Goal: Contribute content: Contribute content

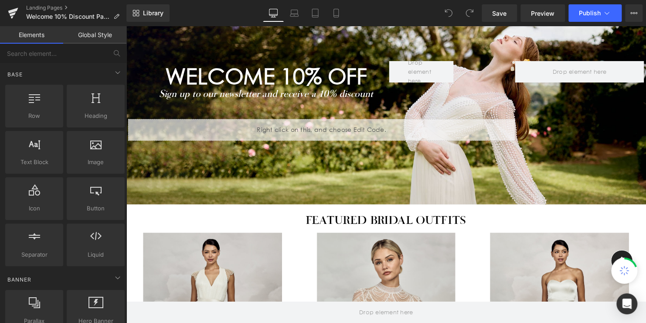
scroll to position [87, 0]
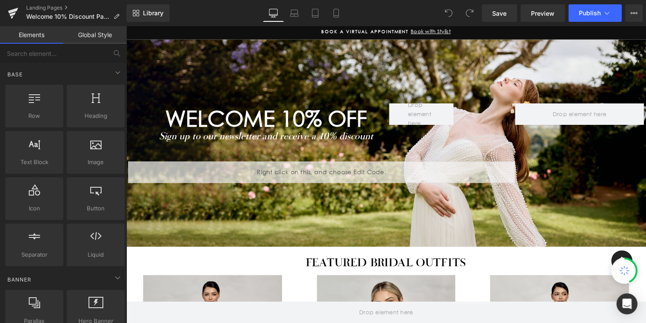
click at [576, 204] on div "WELCOME 10% off Heading Sign up to our newsletter and receive a 10% discount Te…" at bounding box center [389, 145] width 523 height 210
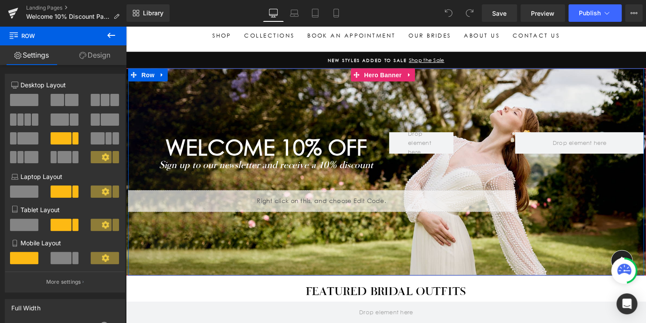
scroll to position [44, 0]
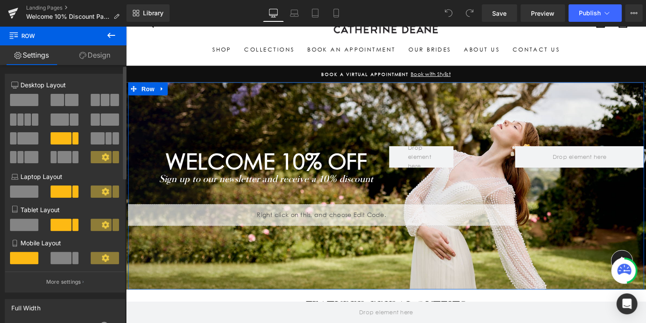
click at [103, 191] on icon at bounding box center [105, 190] width 7 height 7
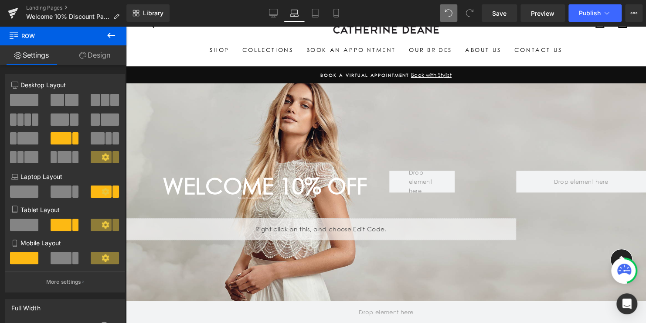
type input "1200"
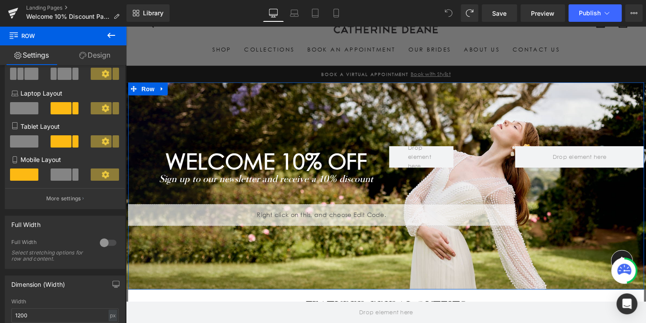
scroll to position [87, 0]
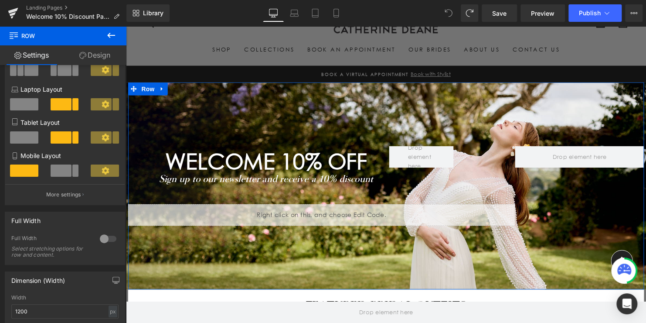
click at [99, 53] on link "Design" at bounding box center [94, 55] width 63 height 20
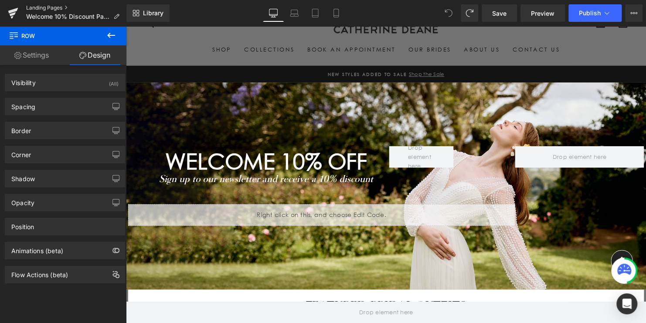
click at [50, 7] on link "Landing Pages" at bounding box center [76, 7] width 100 height 7
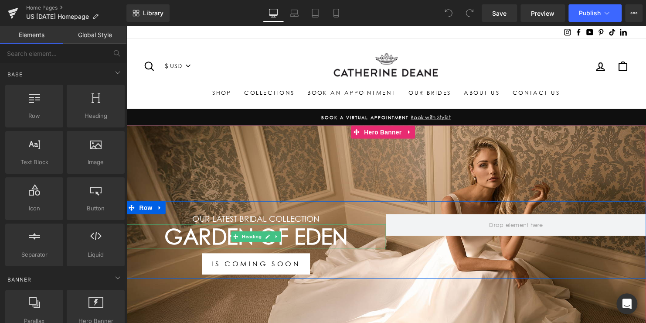
click at [303, 236] on h1 "GARDEN OF EDEN" at bounding box center [258, 239] width 264 height 26
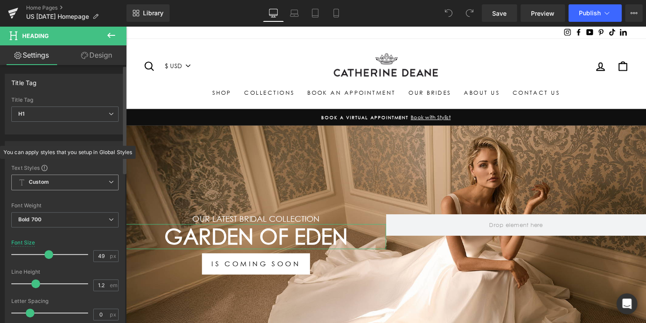
click at [74, 178] on span "Custom" at bounding box center [64, 182] width 107 height 16
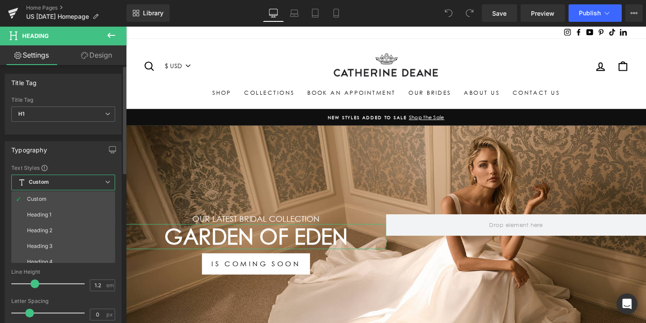
click at [83, 150] on div "Typography" at bounding box center [63, 149] width 116 height 17
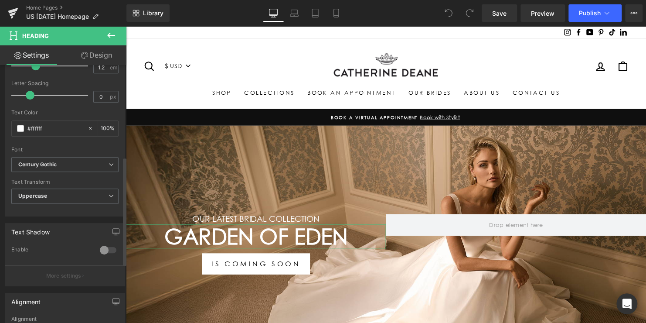
scroll to position [218, 0]
click at [82, 160] on b "Century Gothic" at bounding box center [63, 163] width 90 height 7
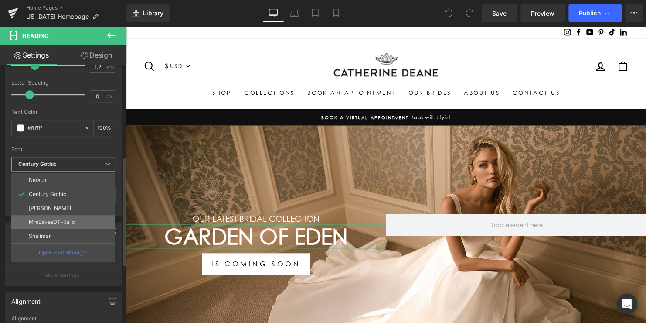
click at [60, 219] on p "MrsEavesOT-Italic" at bounding box center [52, 222] width 46 height 6
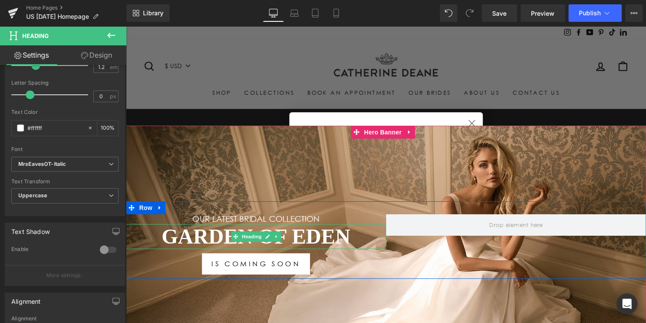
click at [316, 238] on h1 "GARDEN OF EDEN" at bounding box center [258, 239] width 264 height 26
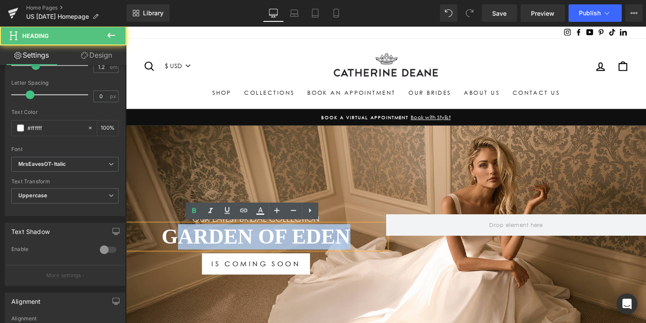
drag, startPoint x: 362, startPoint y: 238, endPoint x: 170, endPoint y: 239, distance: 192.3
click at [170, 239] on h1 "GARDEN OF EDEN" at bounding box center [258, 239] width 264 height 26
click at [337, 247] on h1 "GARDEN OF EDEN" at bounding box center [258, 239] width 264 height 26
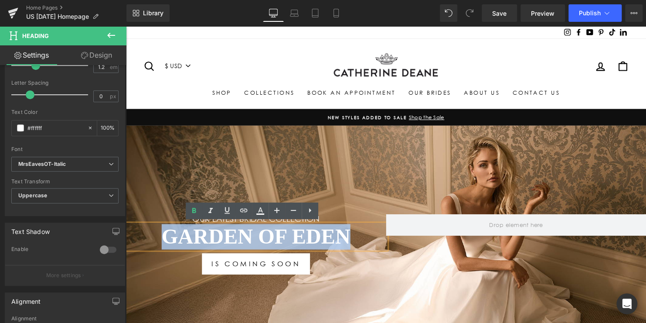
drag, startPoint x: 305, startPoint y: 242, endPoint x: 154, endPoint y: 238, distance: 150.5
click at [156, 238] on h1 "GARDEN OF EDEN" at bounding box center [258, 239] width 264 height 26
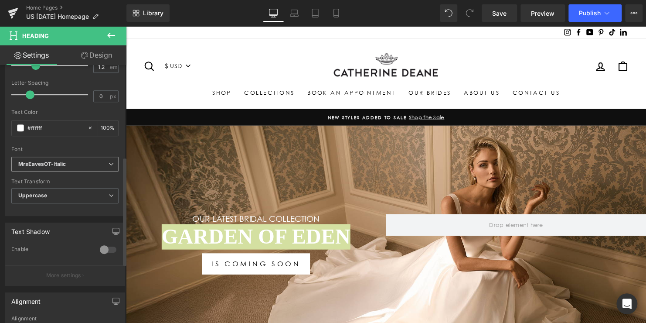
click at [76, 164] on b "MrsEavesOT-Italic" at bounding box center [63, 163] width 90 height 7
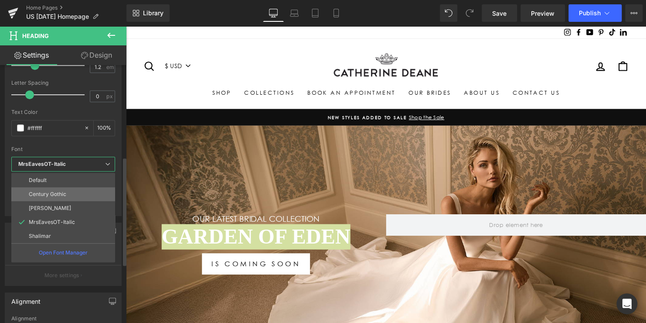
click at [57, 197] on li "Century Gothic" at bounding box center [63, 194] width 104 height 14
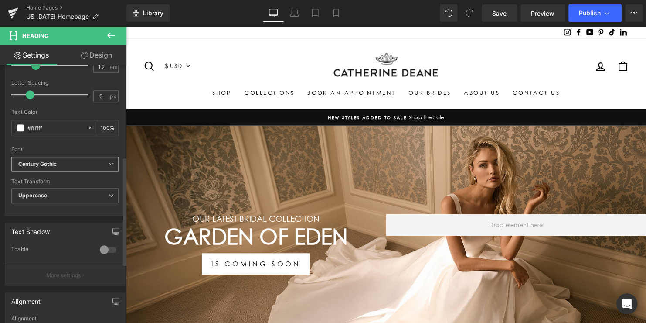
click at [61, 164] on b "Century Gothic" at bounding box center [63, 163] width 90 height 7
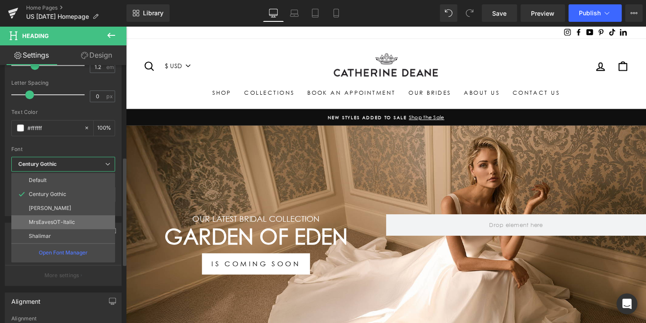
click at [53, 225] on li "MrsEavesOT-Italic" at bounding box center [63, 222] width 104 height 14
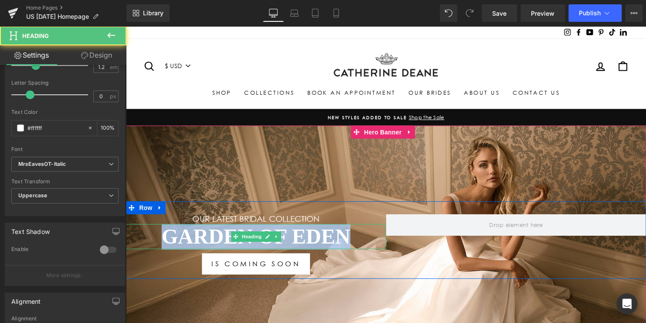
drag, startPoint x: 334, startPoint y: 236, endPoint x: 155, endPoint y: 232, distance: 178.8
click at [155, 232] on h1 "GARDEN OF EDEN" at bounding box center [258, 239] width 264 height 26
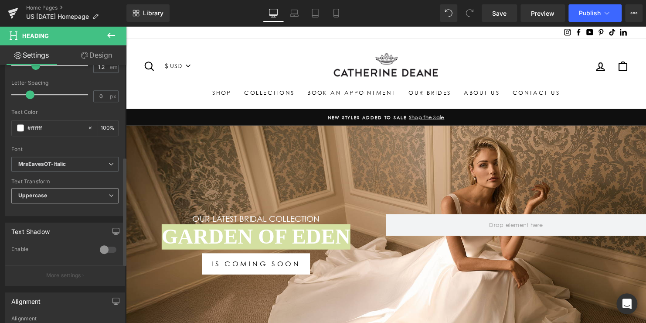
click at [65, 190] on span "Uppercase" at bounding box center [64, 195] width 107 height 15
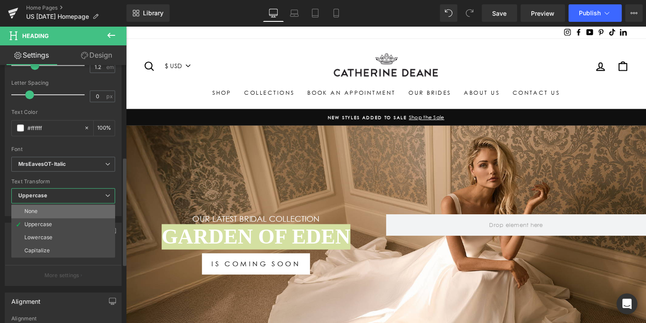
click at [60, 208] on li "None" at bounding box center [63, 210] width 104 height 13
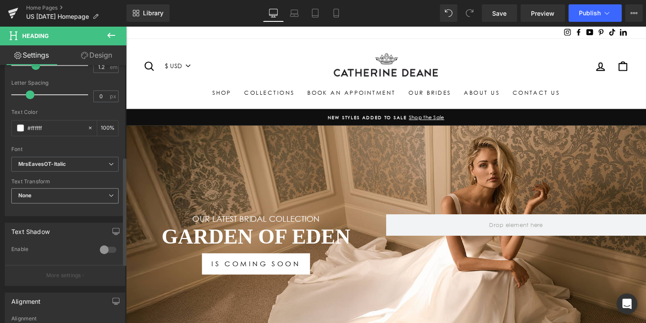
click at [60, 192] on span "None" at bounding box center [64, 195] width 107 height 15
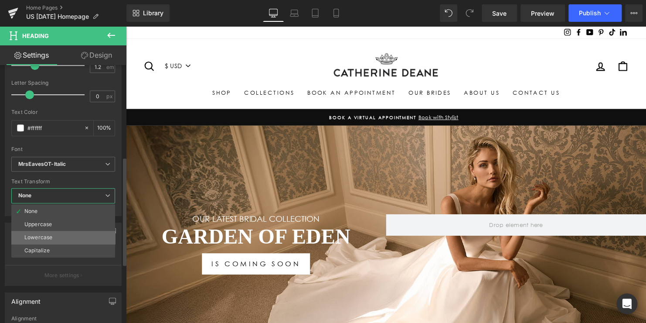
click at [57, 232] on li "Lowercase" at bounding box center [63, 237] width 104 height 13
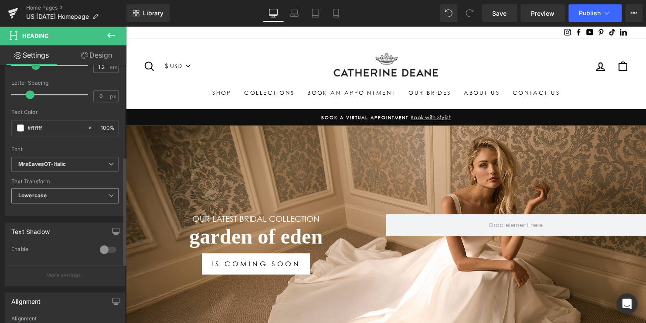
click at [58, 190] on span "Lowercase" at bounding box center [64, 195] width 107 height 15
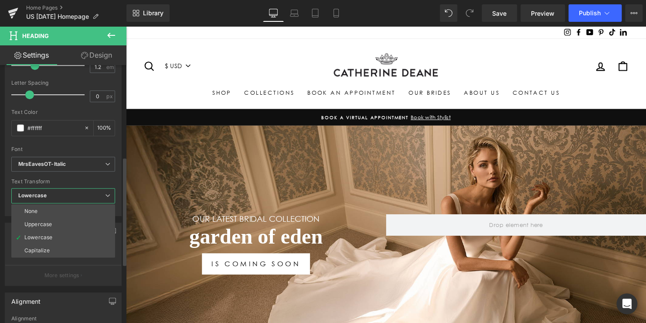
click at [53, 247] on li "Capitalize" at bounding box center [63, 250] width 104 height 13
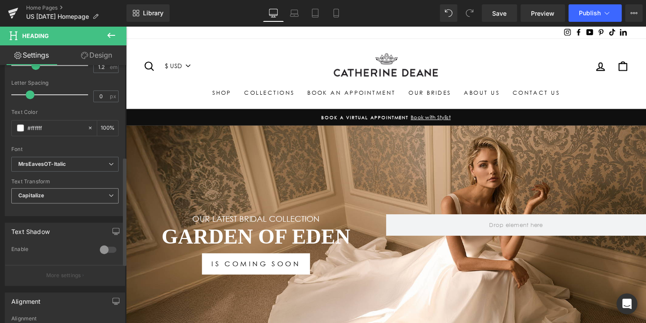
click at [45, 193] on span "Capitalize" at bounding box center [64, 195] width 107 height 15
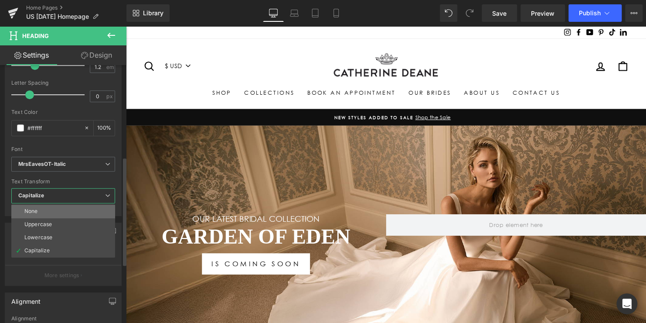
click at [44, 212] on li "None" at bounding box center [63, 210] width 104 height 13
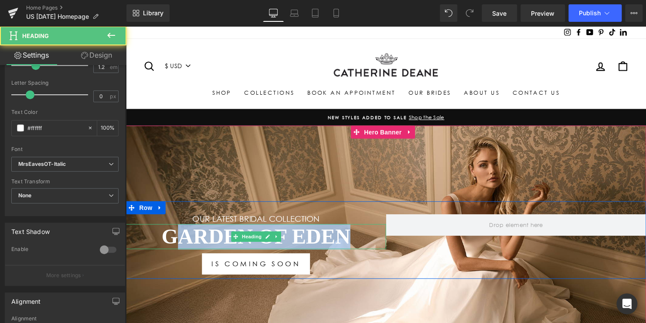
drag, startPoint x: 350, startPoint y: 236, endPoint x: 179, endPoint y: 235, distance: 170.5
click at [179, 235] on h1 "GARDEN OF EDEN" at bounding box center [258, 239] width 264 height 26
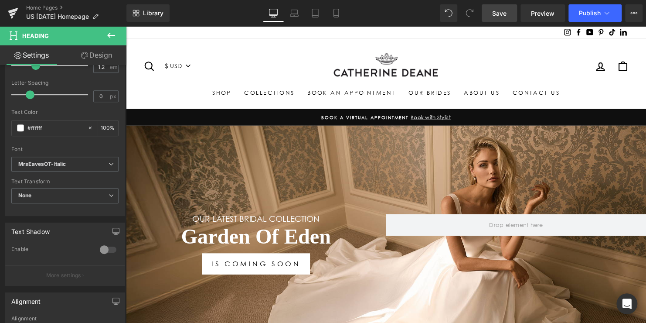
click at [502, 15] on span "Save" at bounding box center [499, 13] width 14 height 9
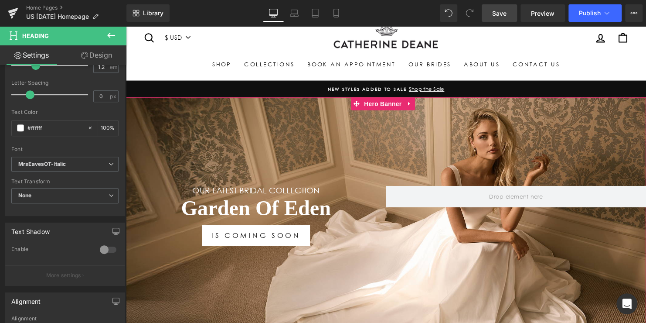
scroll to position [44, 0]
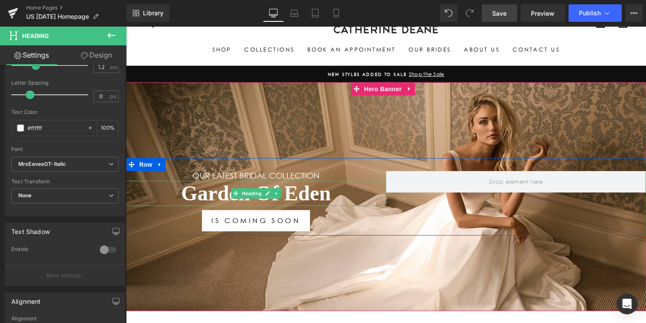
click at [223, 195] on h1 "Garden Of Eden" at bounding box center [258, 196] width 264 height 26
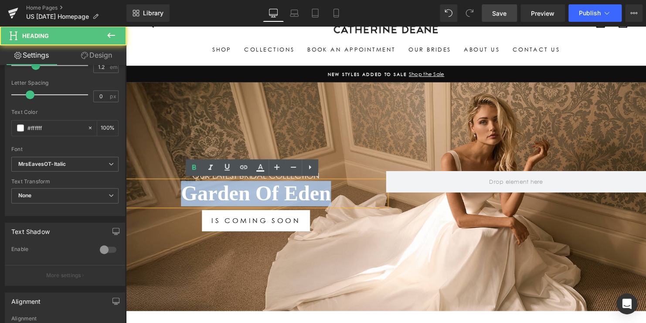
drag, startPoint x: 271, startPoint y: 198, endPoint x: 171, endPoint y: 198, distance: 99.8
click at [171, 198] on h1 "Garden Of Eden" at bounding box center [258, 196] width 264 height 26
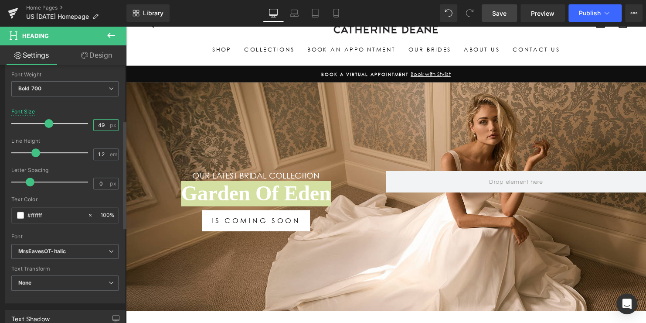
scroll to position [0, 0]
drag, startPoint x: 104, startPoint y: 128, endPoint x: 88, endPoint y: 128, distance: 15.7
click at [88, 128] on div "Font Size 49 px" at bounding box center [64, 123] width 107 height 29
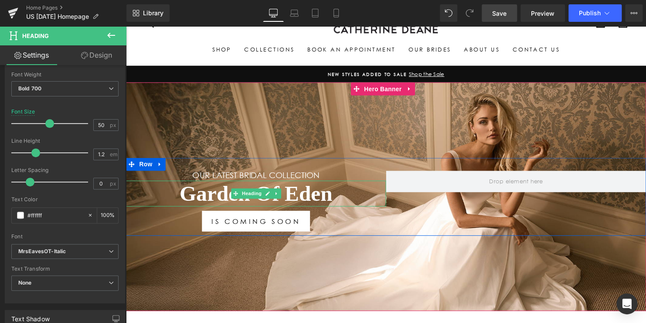
click at [315, 190] on h1 "Garden Of Eden" at bounding box center [258, 196] width 264 height 26
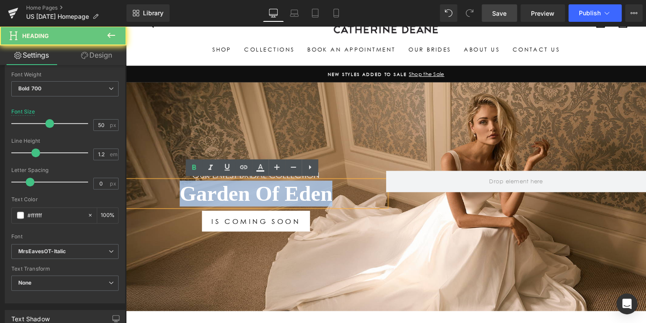
drag, startPoint x: 338, startPoint y: 195, endPoint x: 180, endPoint y: 187, distance: 158.5
click at [180, 187] on h1 "Garden Of Eden" at bounding box center [258, 196] width 264 height 26
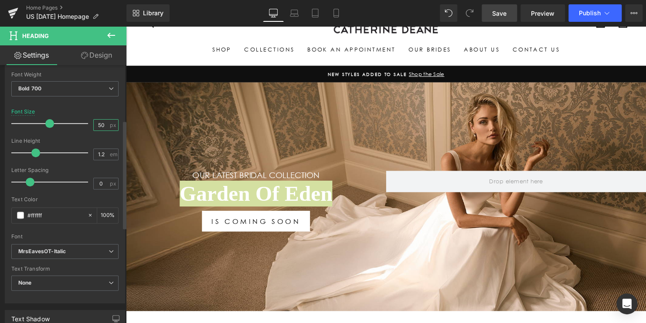
drag, startPoint x: 102, startPoint y: 123, endPoint x: 65, endPoint y: 123, distance: 37.5
click at [65, 123] on div "Font Size 50 px" at bounding box center [64, 123] width 107 height 29
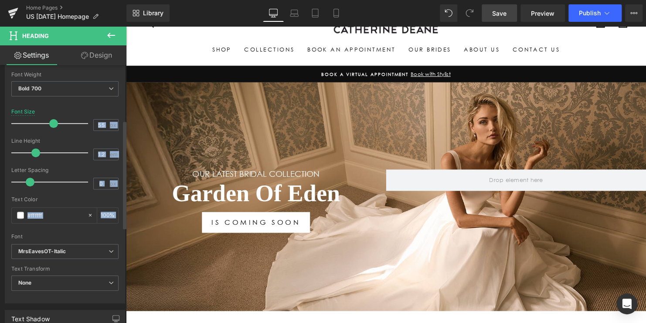
click at [84, 105] on div "Text Styles Custom Heading 1 Heading 2 Heading 3 Heading 4 Heading 5 Heading 6 …" at bounding box center [64, 167] width 119 height 269
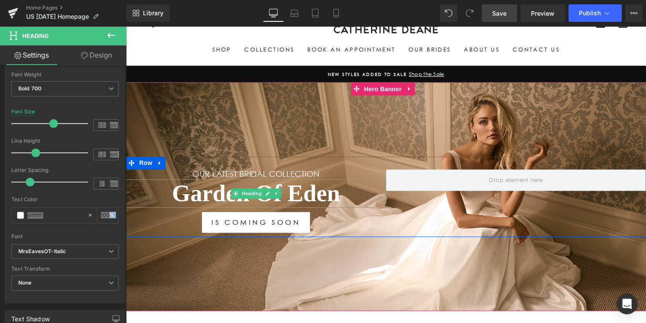
click at [350, 190] on h1 "Garden Of Eden" at bounding box center [258, 195] width 264 height 29
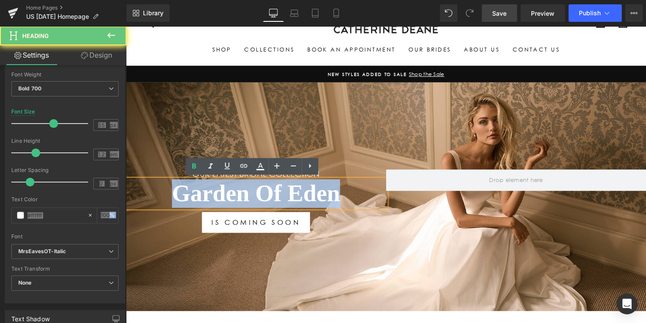
drag, startPoint x: 349, startPoint y: 191, endPoint x: 143, endPoint y: 193, distance: 205.8
click at [143, 193] on h1 "Garden Of Eden" at bounding box center [258, 195] width 264 height 29
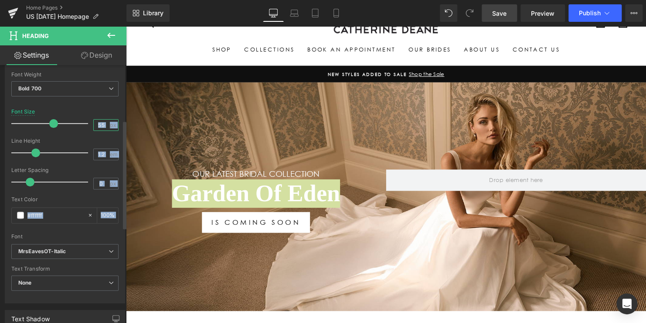
click at [101, 126] on input "55" at bounding box center [101, 124] width 15 height 11
type input "53"
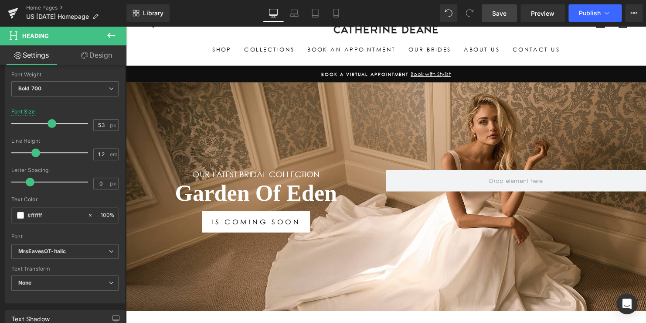
click at [492, 16] on link "Save" at bounding box center [499, 12] width 35 height 17
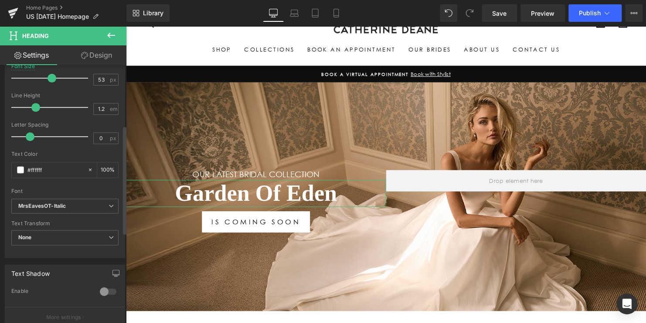
scroll to position [218, 0]
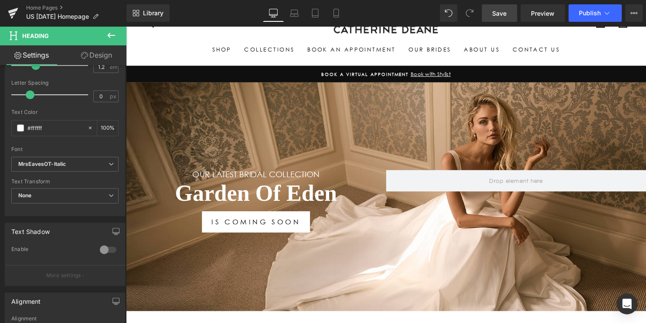
drag, startPoint x: 500, startPoint y: 12, endPoint x: 374, endPoint y: 95, distance: 151.2
click at [500, 12] on span "Save" at bounding box center [499, 13] width 14 height 9
click at [41, 8] on link "Home Pages" at bounding box center [76, 7] width 100 height 7
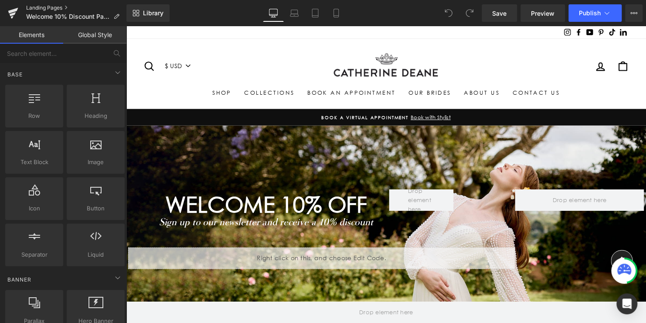
click at [48, 8] on link "Landing Pages" at bounding box center [76, 7] width 100 height 7
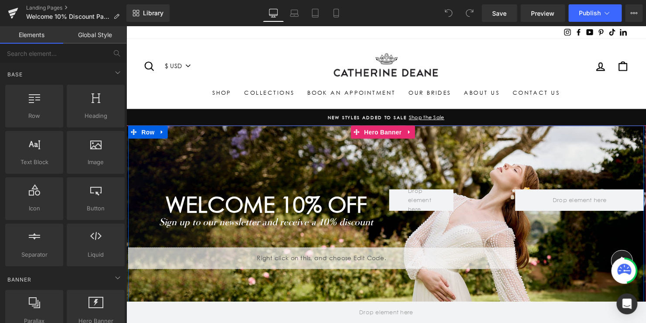
click at [439, 146] on div "WELCOME 10% off Heading Sign up to our newsletter and receive a 10% discount Te…" at bounding box center [389, 232] width 523 height 210
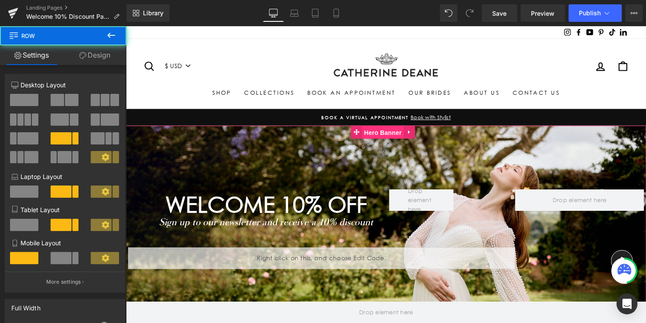
click at [388, 133] on span "Hero Banner" at bounding box center [386, 133] width 42 height 13
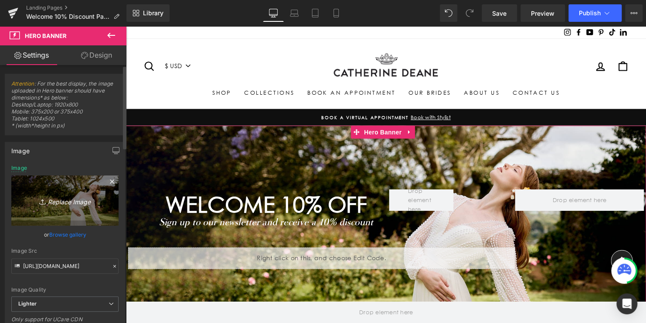
click at [63, 204] on icon "Replace Image" at bounding box center [65, 200] width 70 height 11
type input "C:\fakepath\Monique.jpg"
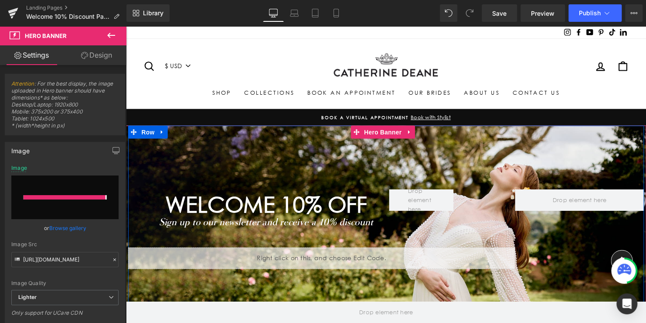
type input "https://ucarecdn.com/1e18ba19-a5d6-41ff-b02f-b030d6e3d5d2/-/format/auto/-/previ…"
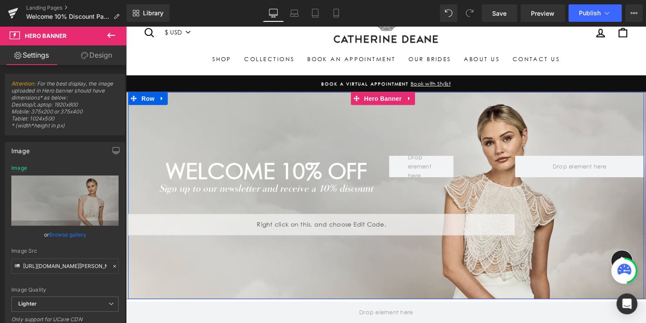
scroll to position [44, 0]
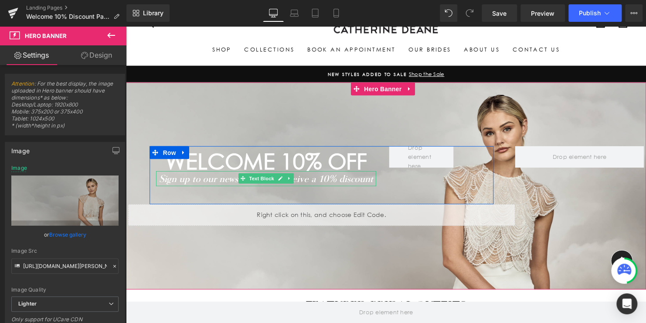
click at [338, 180] on icon "Sign up to our newsletter and receive a 10% discount" at bounding box center [268, 180] width 217 height 12
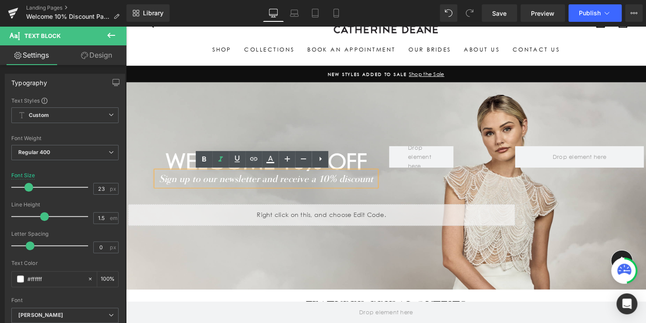
click at [355, 163] on span "WELCOME 10% off" at bounding box center [268, 163] width 204 height 27
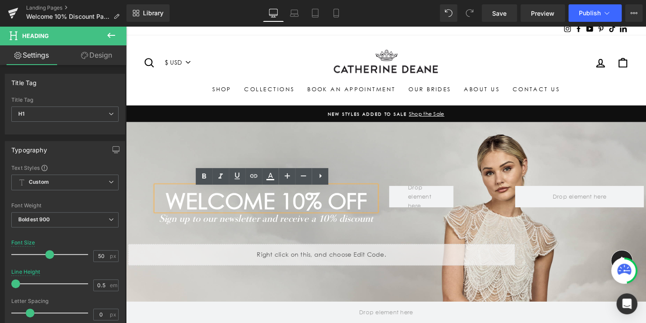
scroll to position [0, 0]
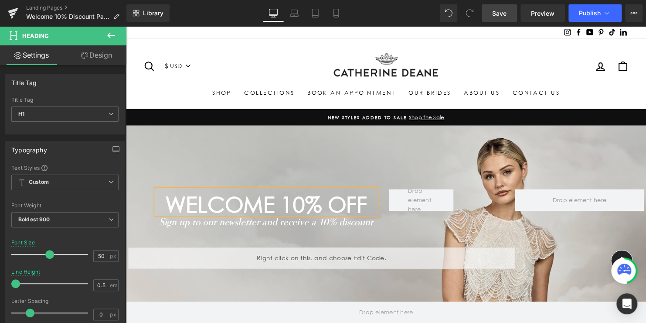
click at [497, 14] on span "Save" at bounding box center [499, 13] width 14 height 9
click at [542, 19] on link "Preview" at bounding box center [543, 12] width 44 height 17
click at [500, 12] on span "Save" at bounding box center [499, 13] width 14 height 9
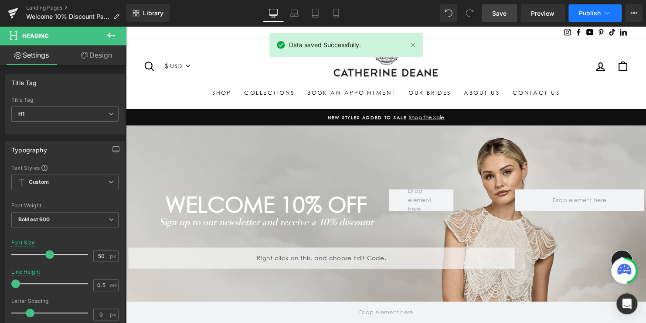
click at [590, 11] on span "Publish" at bounding box center [590, 13] width 22 height 7
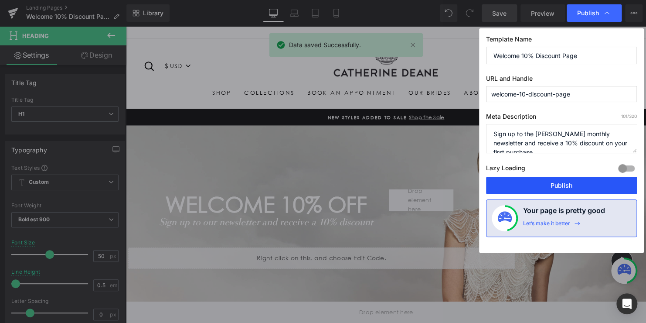
click at [569, 182] on button "Publish" at bounding box center [561, 185] width 151 height 17
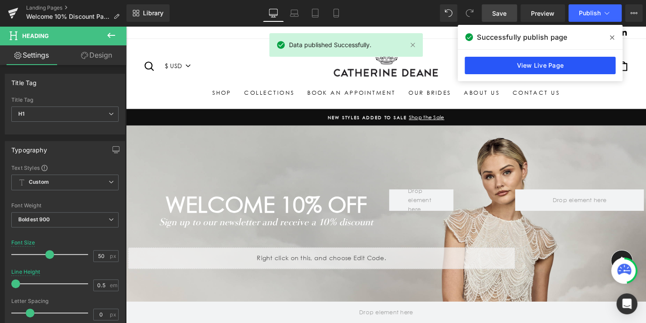
click at [544, 65] on link "View Live Page" at bounding box center [540, 65] width 151 height 17
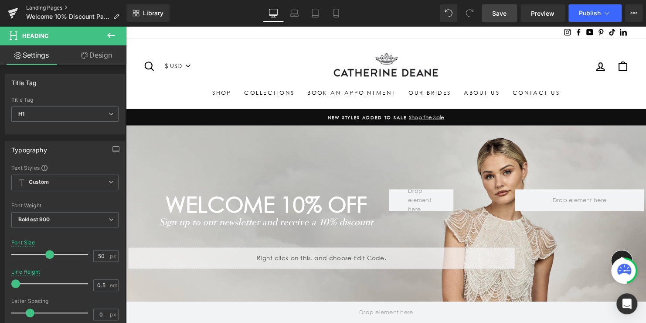
click at [47, 9] on link "Landing Pages" at bounding box center [76, 7] width 100 height 7
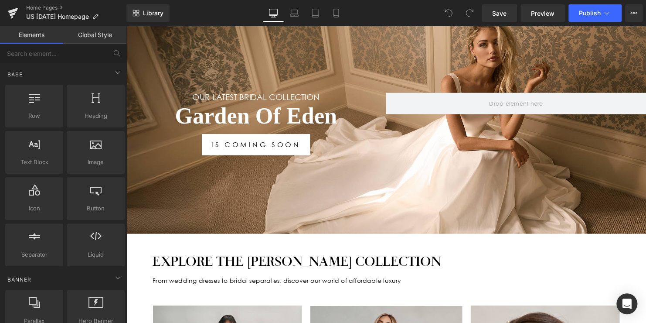
scroll to position [131, 0]
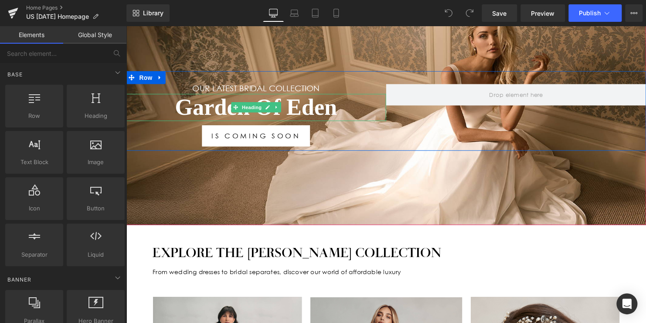
click at [337, 105] on h1 "Garden Of Eden" at bounding box center [258, 109] width 264 height 28
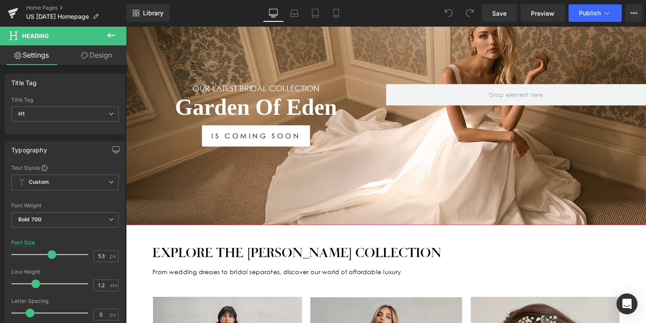
scroll to position [44, 0]
